Goal: Navigation & Orientation: Find specific page/section

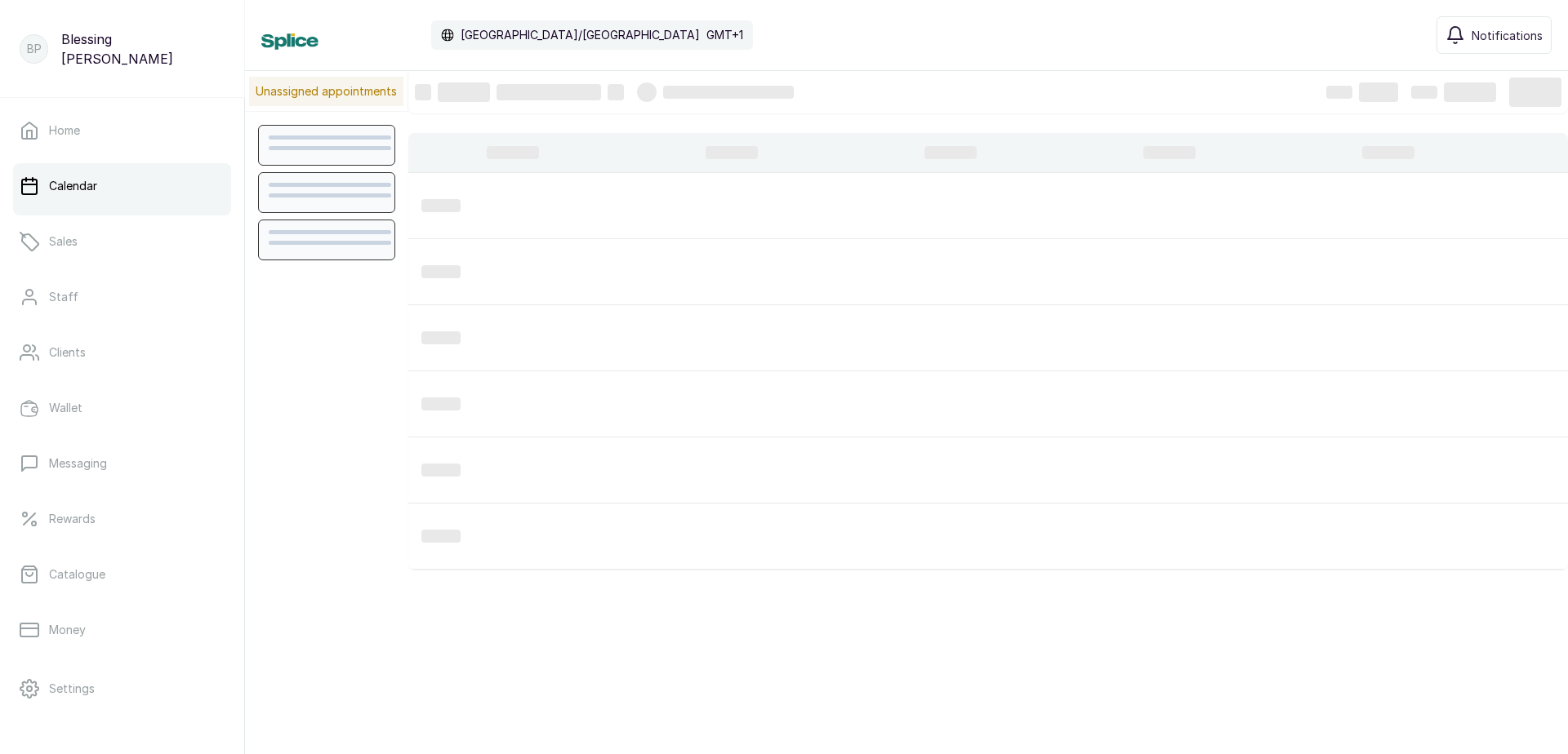
scroll to position [549, 0]
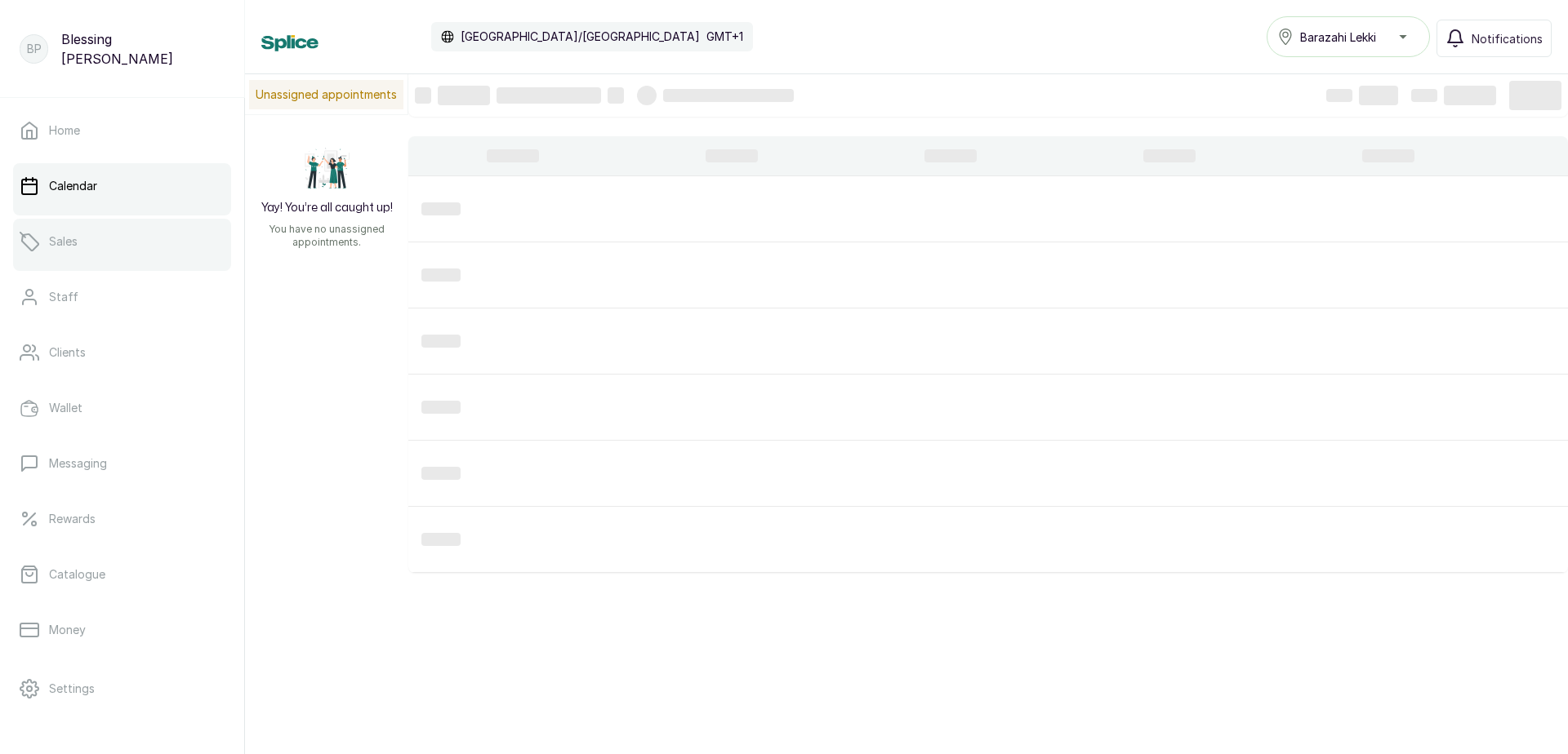
click at [99, 248] on link "Sales" at bounding box center [122, 242] width 218 height 46
